Goal: Information Seeking & Learning: Learn about a topic

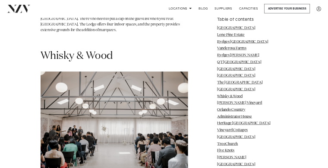
scroll to position [4315, 0]
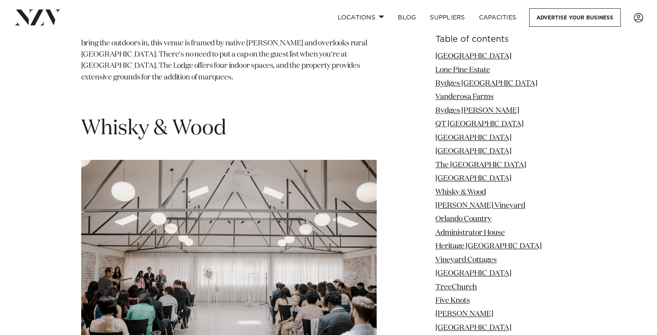
click at [211, 160] on img at bounding box center [229, 258] width 296 height 197
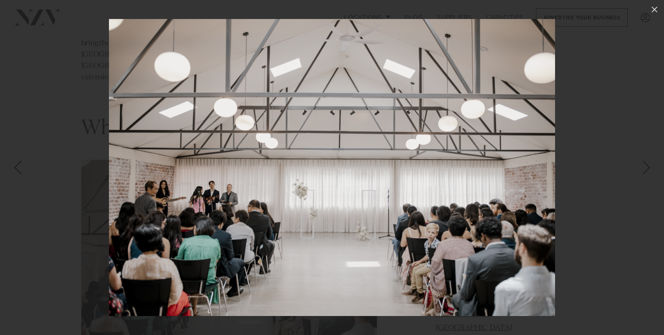
click at [378, 149] on img at bounding box center [332, 167] width 446 height 297
click at [363, 128] on img at bounding box center [332, 167] width 446 height 297
click at [45, 106] on div at bounding box center [332, 167] width 664 height 335
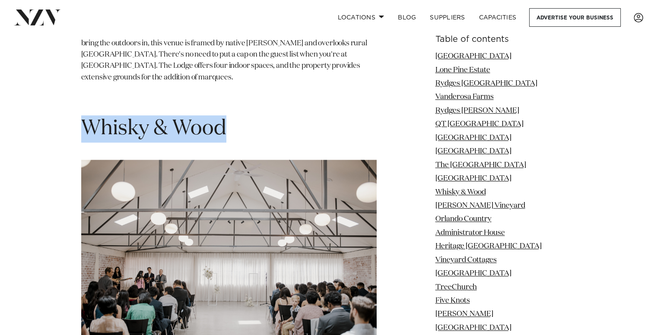
drag, startPoint x: 240, startPoint y: 71, endPoint x: 84, endPoint y: 78, distance: 156.1
click at [84, 115] on h1 "Whisky & Wood" at bounding box center [229, 128] width 296 height 27
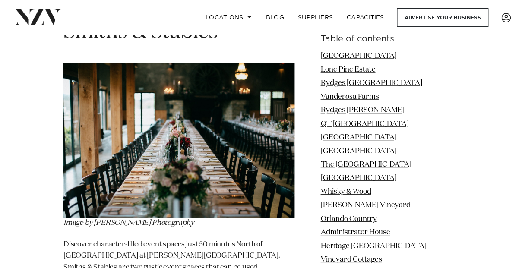
scroll to position [10560, 0]
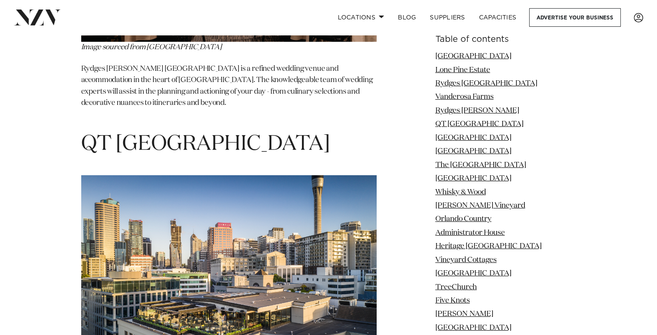
scroll to position [2931, 0]
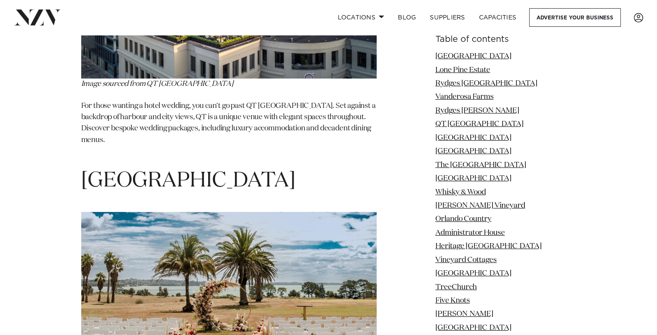
drag, startPoint x: 535, startPoint y: 57, endPoint x: 447, endPoint y: 57, distance: 88.1
drag, startPoint x: 537, startPoint y: 57, endPoint x: 448, endPoint y: 51, distance: 88.8
click at [448, 51] on li "[GEOGRAPHIC_DATA]" at bounding box center [506, 56] width 141 height 11
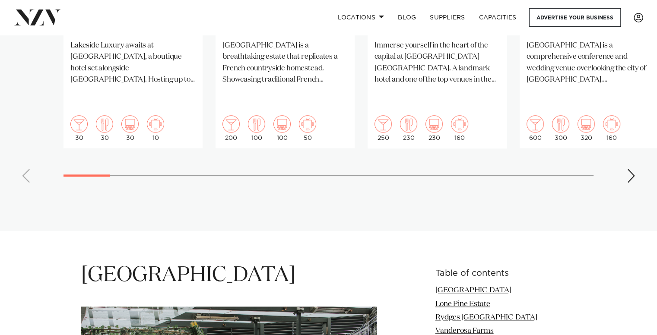
scroll to position [1172, 0]
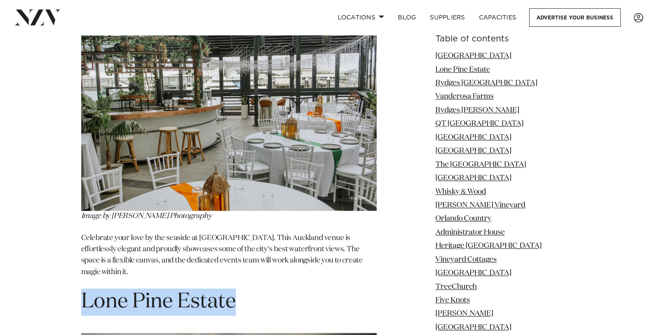
drag, startPoint x: 73, startPoint y: 278, endPoint x: 242, endPoint y: 287, distance: 169.2
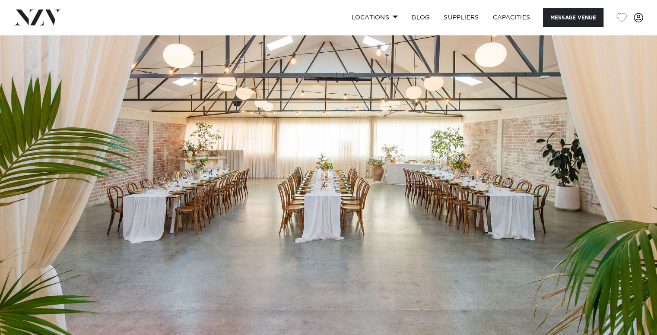
click at [423, 171] on img at bounding box center [328, 189] width 657 height 308
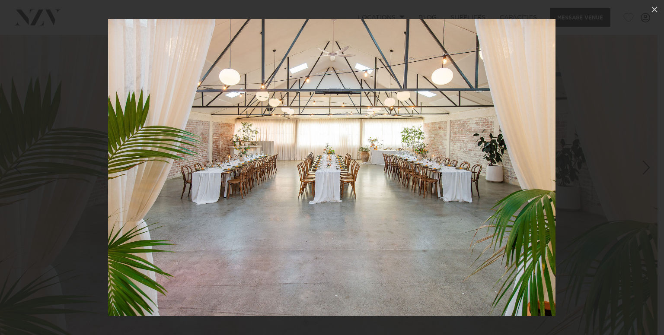
click at [329, 147] on img at bounding box center [331, 167] width 447 height 297
click at [613, 170] on div at bounding box center [332, 167] width 664 height 335
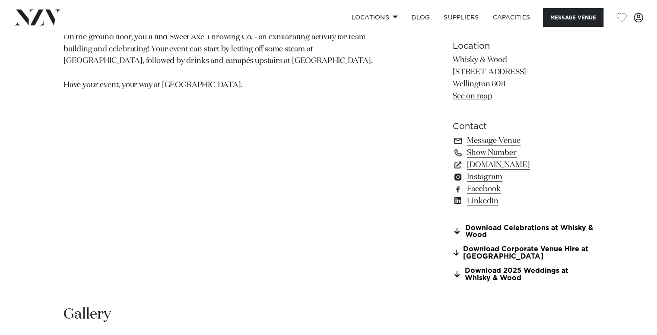
scroll to position [879, 0]
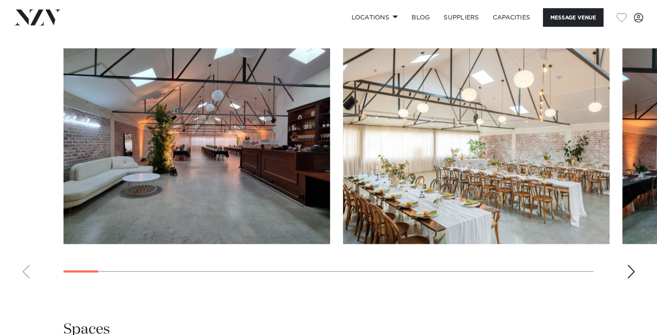
click at [632, 270] on div "Next slide" at bounding box center [631, 272] width 9 height 14
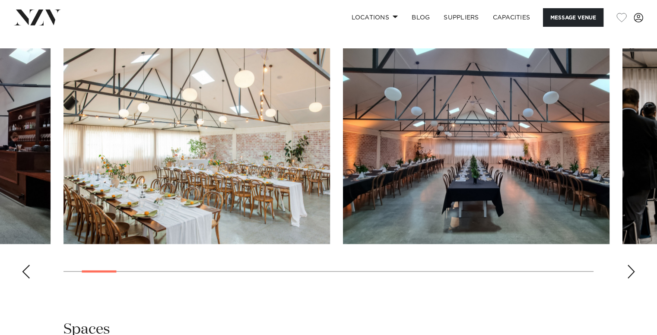
click at [632, 270] on div "Next slide" at bounding box center [631, 272] width 9 height 14
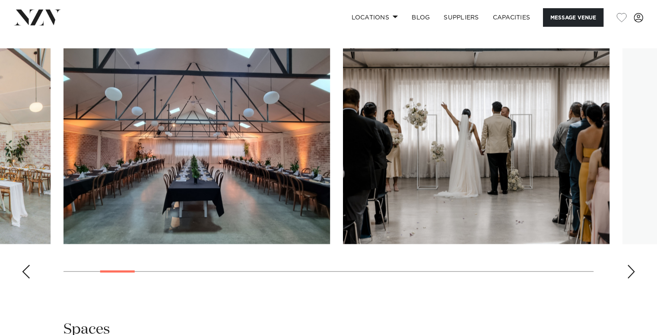
click at [632, 270] on div "Next slide" at bounding box center [631, 272] width 9 height 14
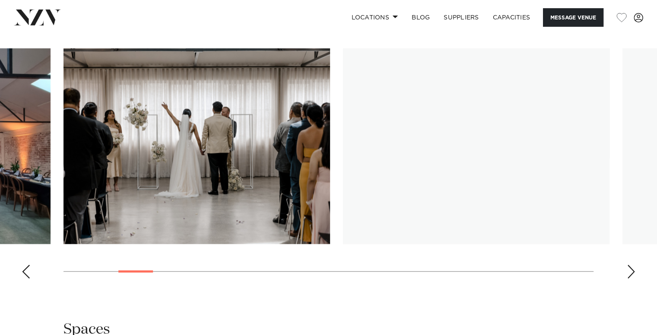
click at [632, 270] on div "Next slide" at bounding box center [631, 272] width 9 height 14
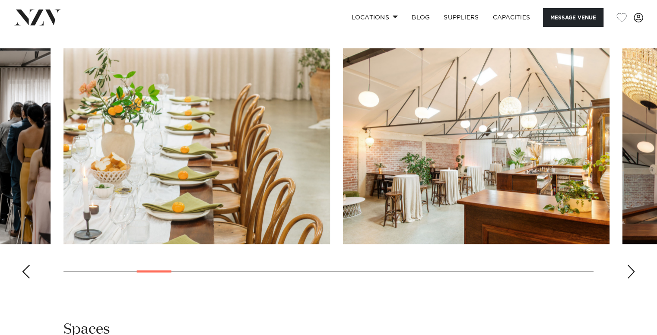
click at [632, 270] on div "Next slide" at bounding box center [631, 272] width 9 height 14
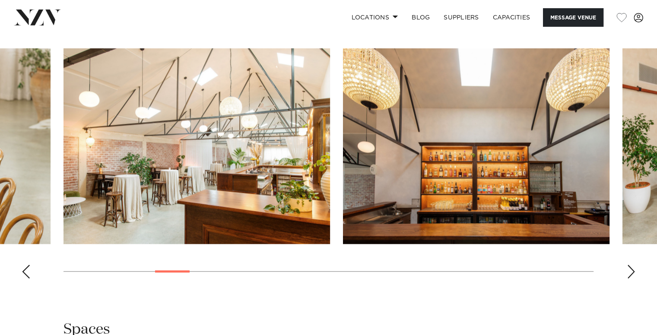
click at [630, 270] on div "Next slide" at bounding box center [631, 272] width 9 height 14
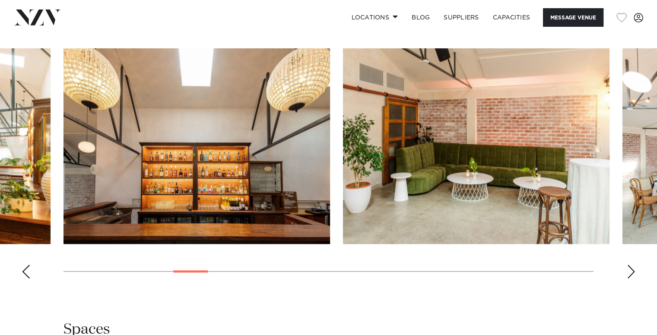
click at [630, 270] on div "Next slide" at bounding box center [631, 272] width 9 height 14
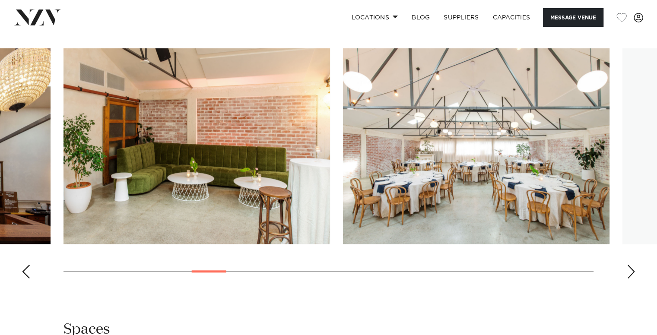
click at [630, 270] on div "Next slide" at bounding box center [631, 272] width 9 height 14
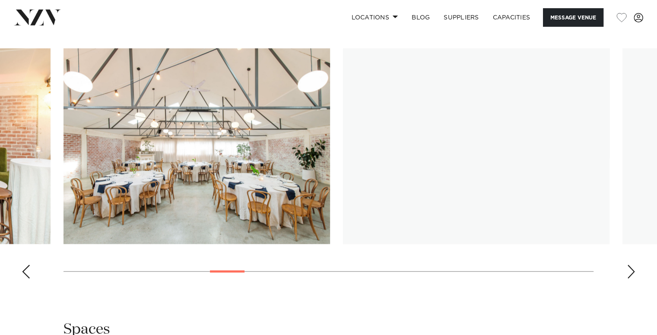
click at [630, 270] on div "Next slide" at bounding box center [631, 272] width 9 height 14
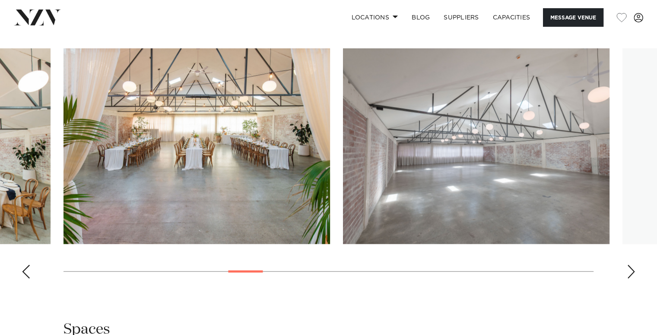
click at [630, 270] on div "Next slide" at bounding box center [631, 272] width 9 height 14
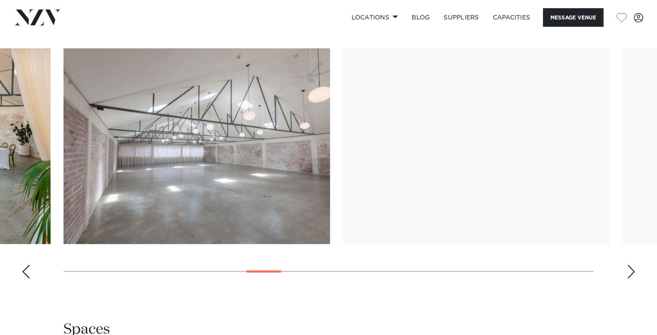
click at [630, 270] on div "Next slide" at bounding box center [631, 272] width 9 height 14
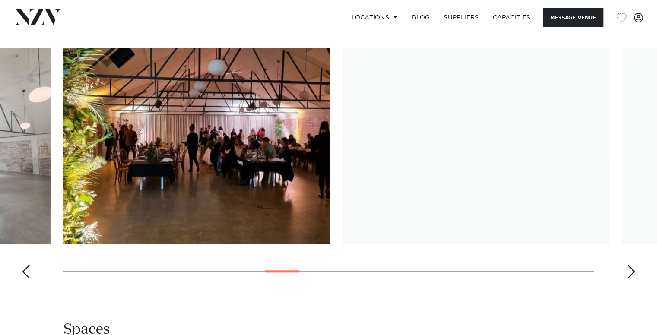
click at [630, 270] on div "Next slide" at bounding box center [631, 272] width 9 height 14
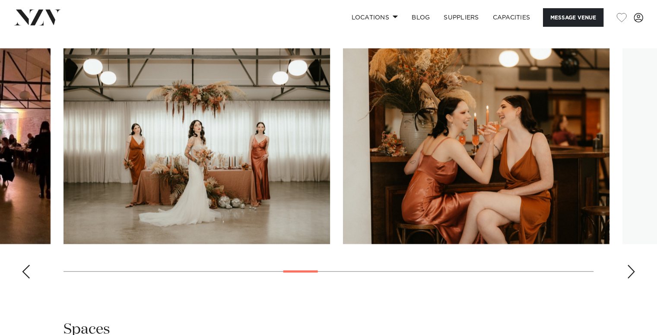
click at [630, 270] on div "Next slide" at bounding box center [631, 272] width 9 height 14
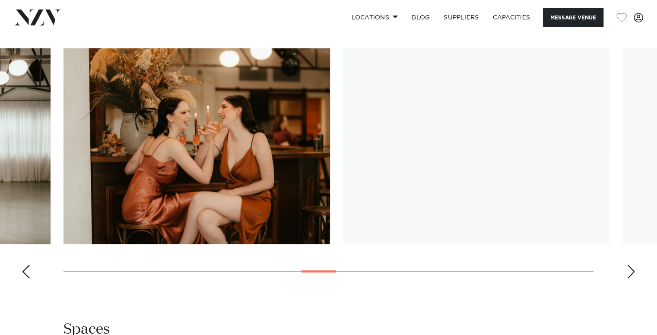
click at [630, 270] on div "Next slide" at bounding box center [631, 272] width 9 height 14
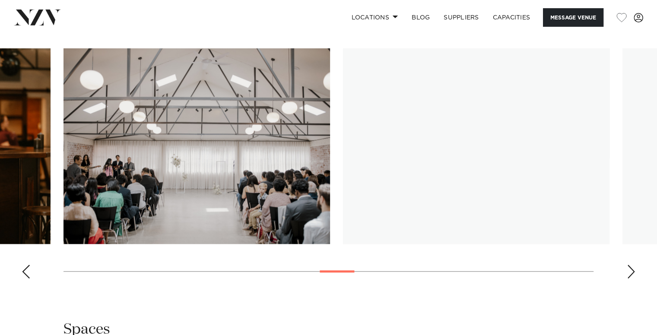
click at [630, 270] on div "Next slide" at bounding box center [631, 272] width 9 height 14
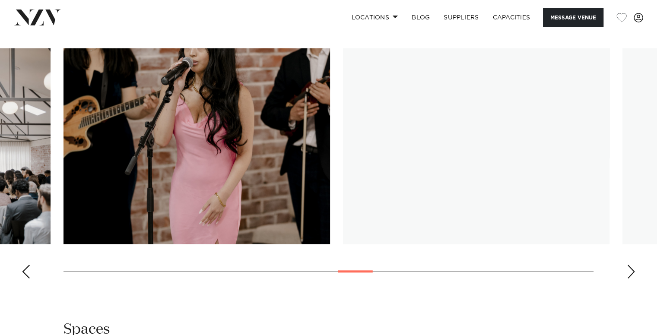
click at [630, 270] on div "Next slide" at bounding box center [631, 272] width 9 height 14
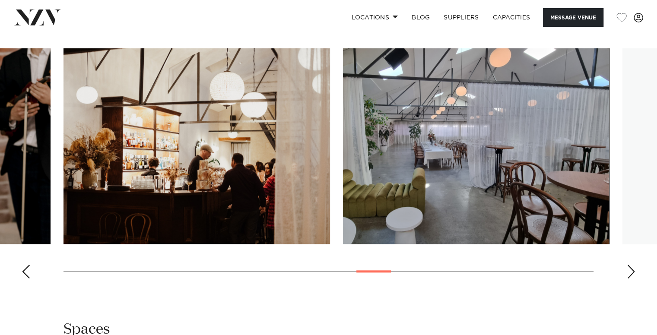
click at [630, 270] on div "Next slide" at bounding box center [631, 272] width 9 height 14
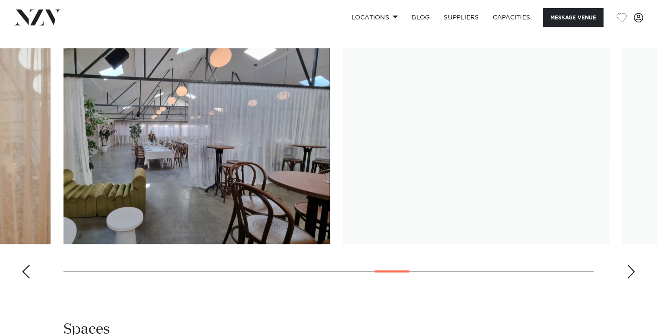
click at [630, 270] on div "Next slide" at bounding box center [631, 272] width 9 height 14
